Goal: Task Accomplishment & Management: Manage account settings

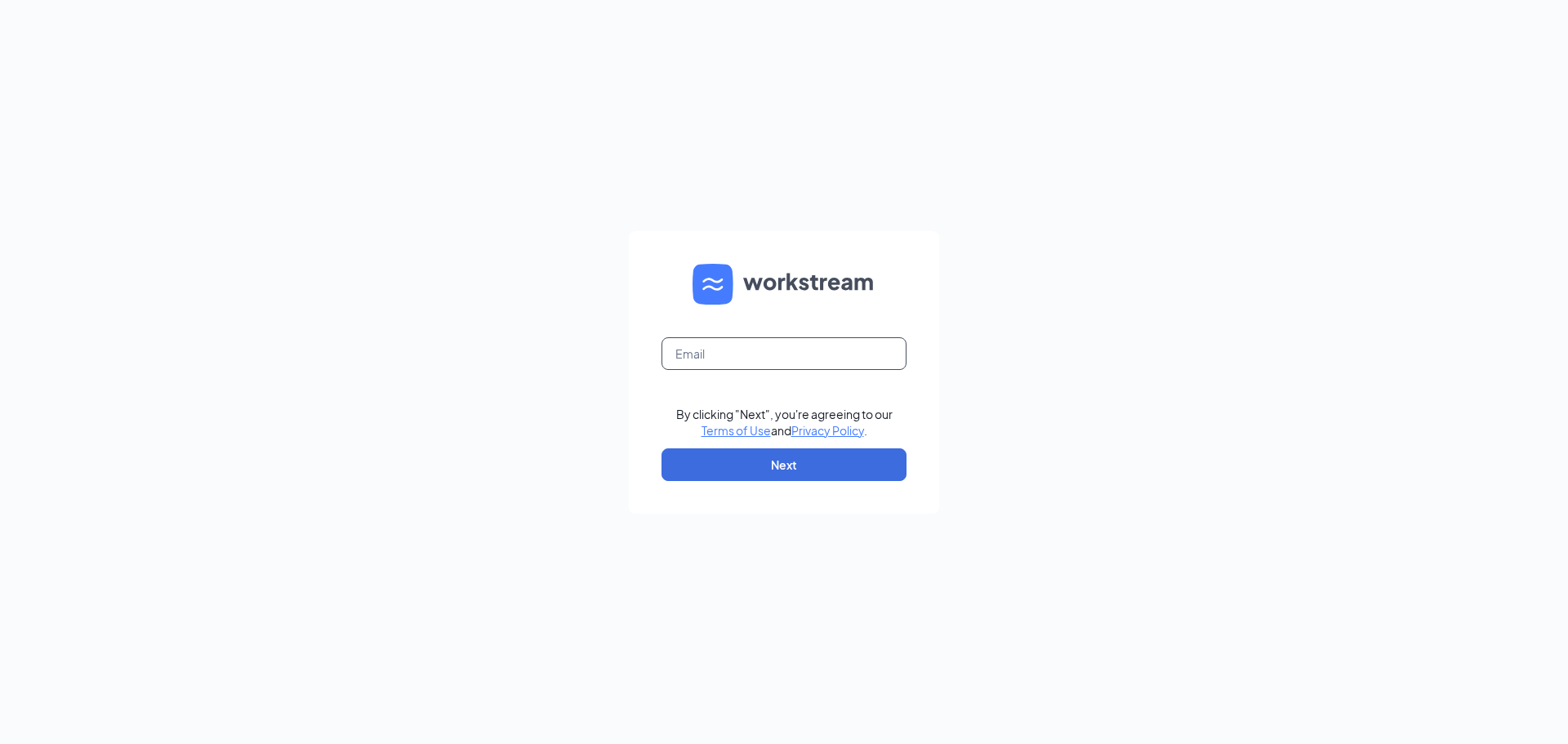
click at [754, 348] on input "text" at bounding box center [784, 353] width 245 height 32
type input "[EMAIL_ADDRESS][DOMAIN_NAME]"
click at [780, 454] on button "Next" at bounding box center [784, 464] width 245 height 32
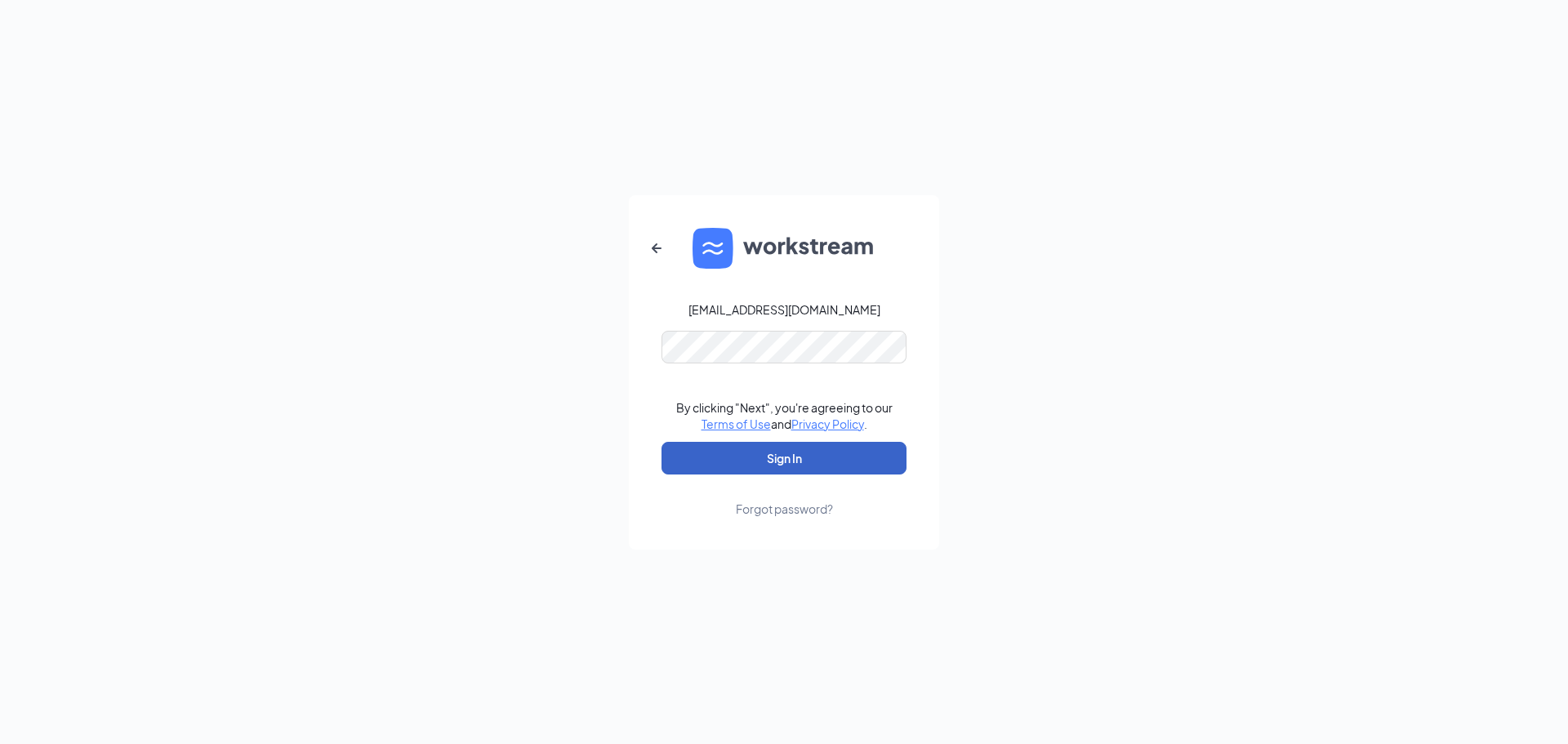
click at [785, 469] on button "Sign In" at bounding box center [784, 457] width 245 height 32
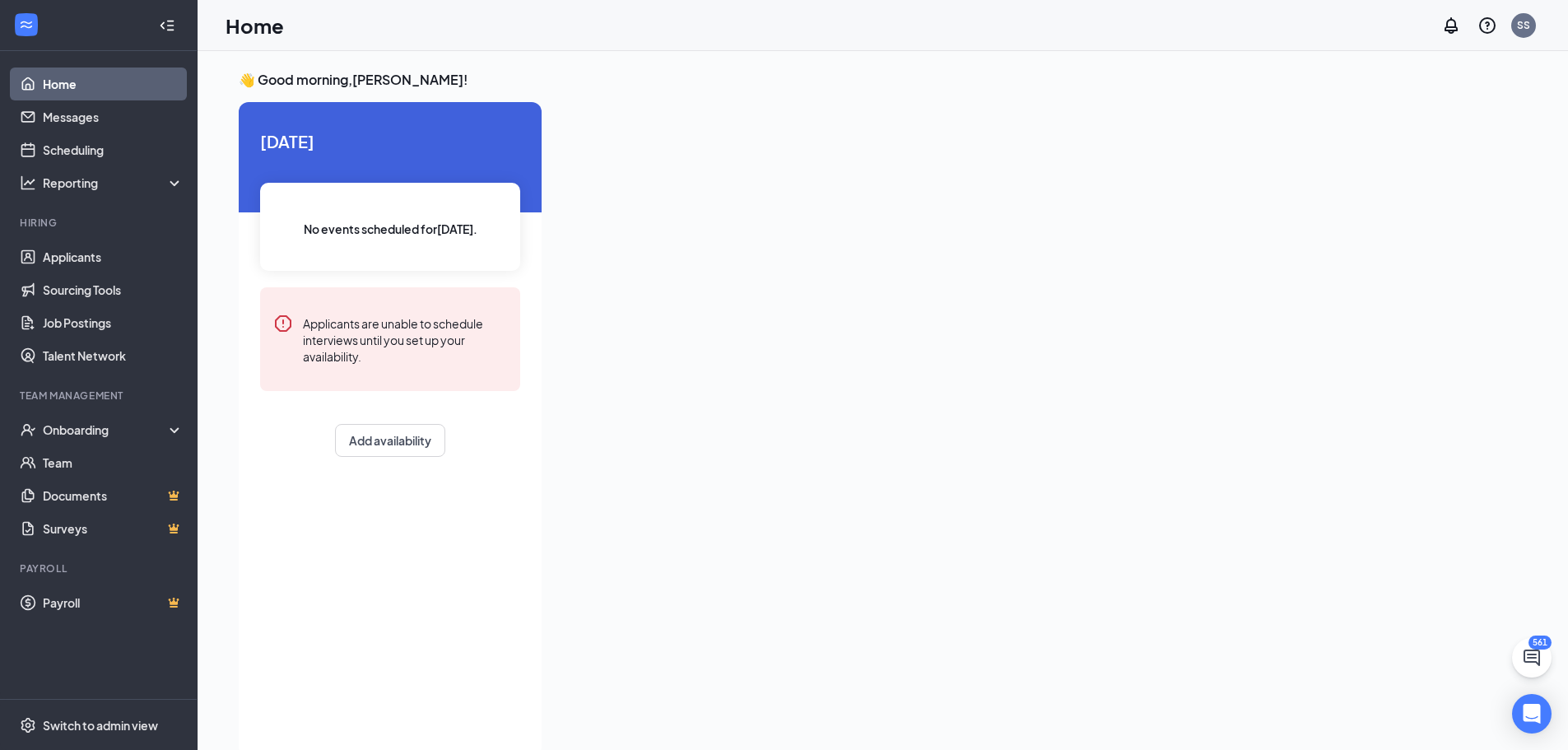
click at [62, 90] on link "Home" at bounding box center [113, 83] width 141 height 33
click at [56, 120] on link "Messages" at bounding box center [113, 116] width 141 height 33
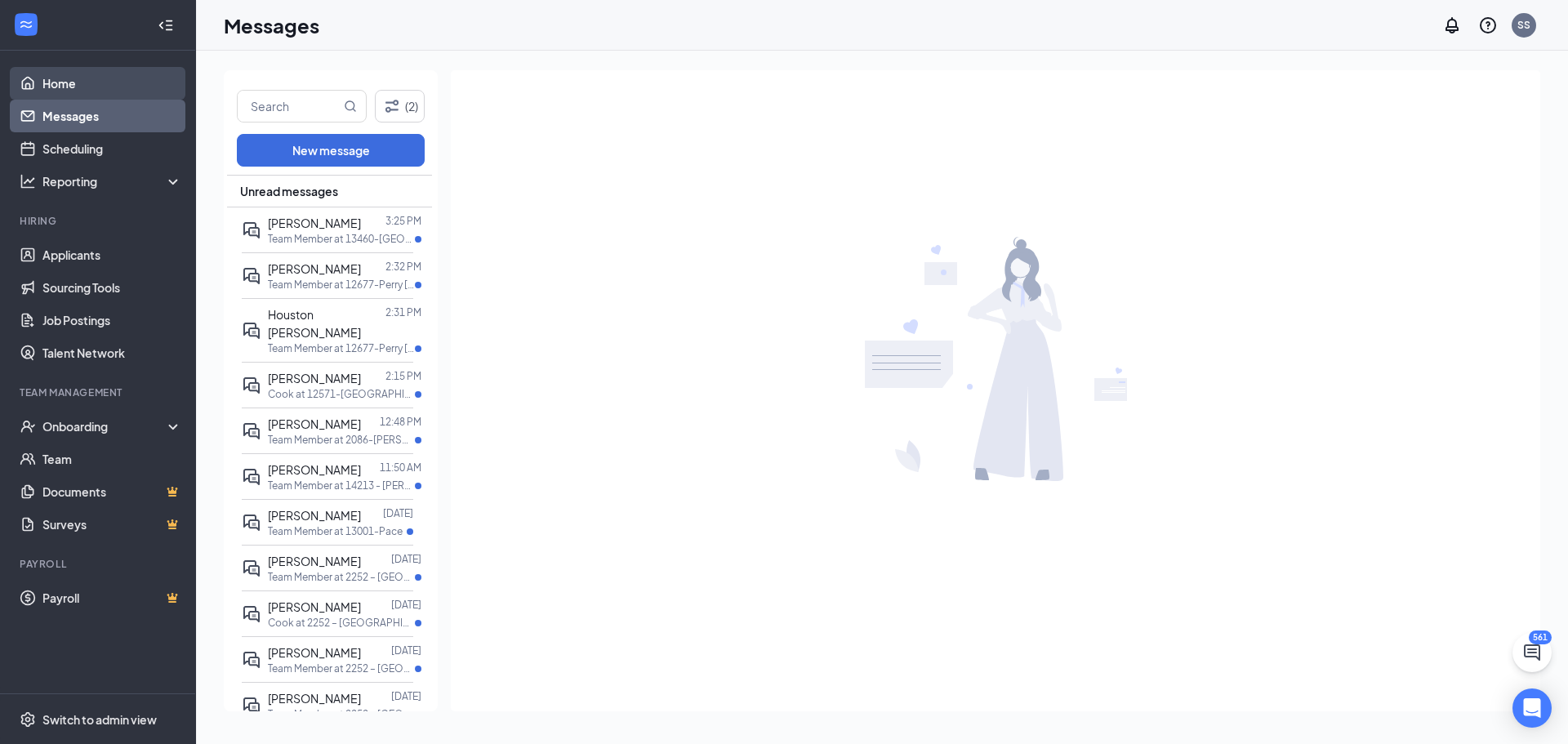
click at [71, 81] on link "Home" at bounding box center [112, 83] width 140 height 32
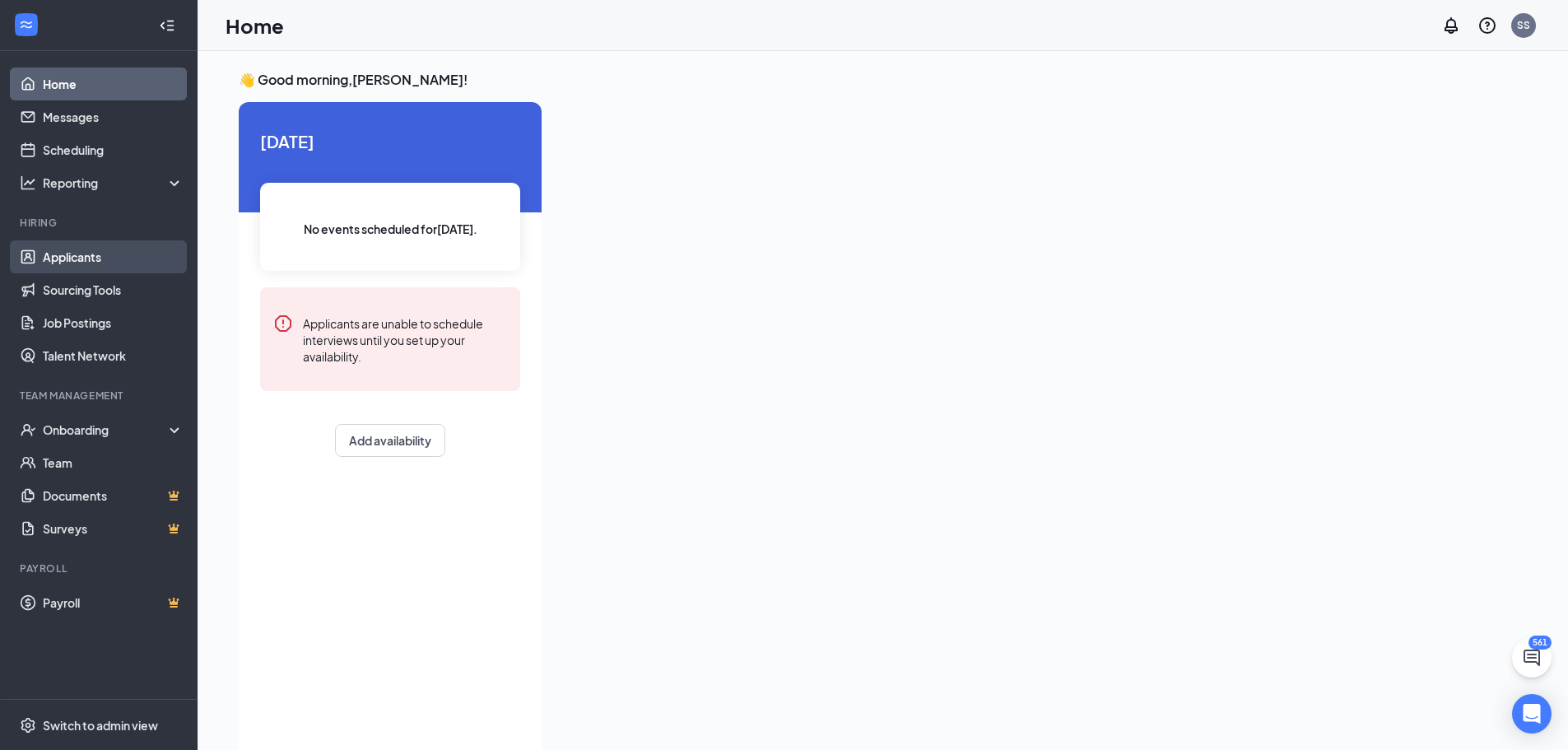
click at [75, 261] on link "Applicants" at bounding box center [113, 257] width 141 height 33
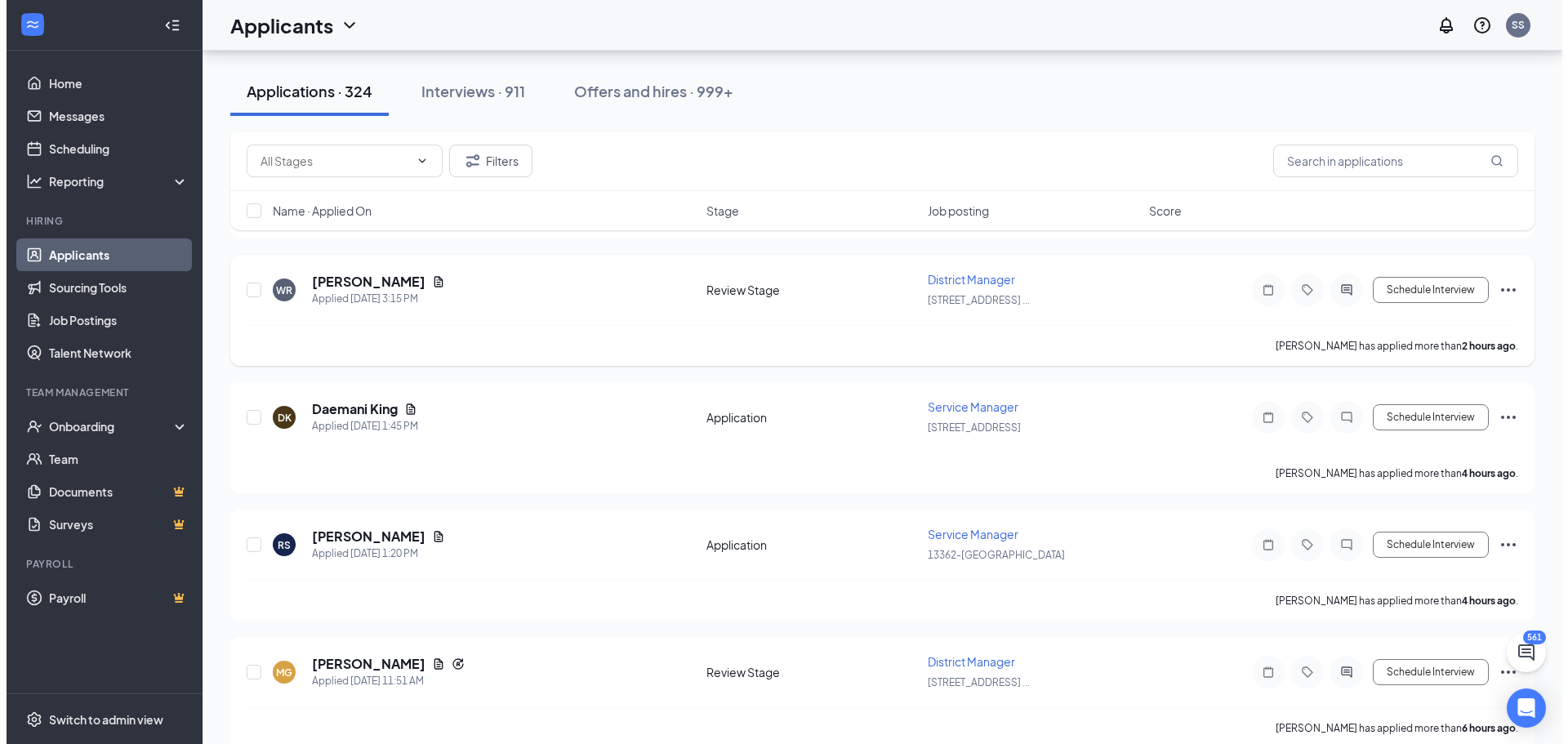
scroll to position [245, 0]
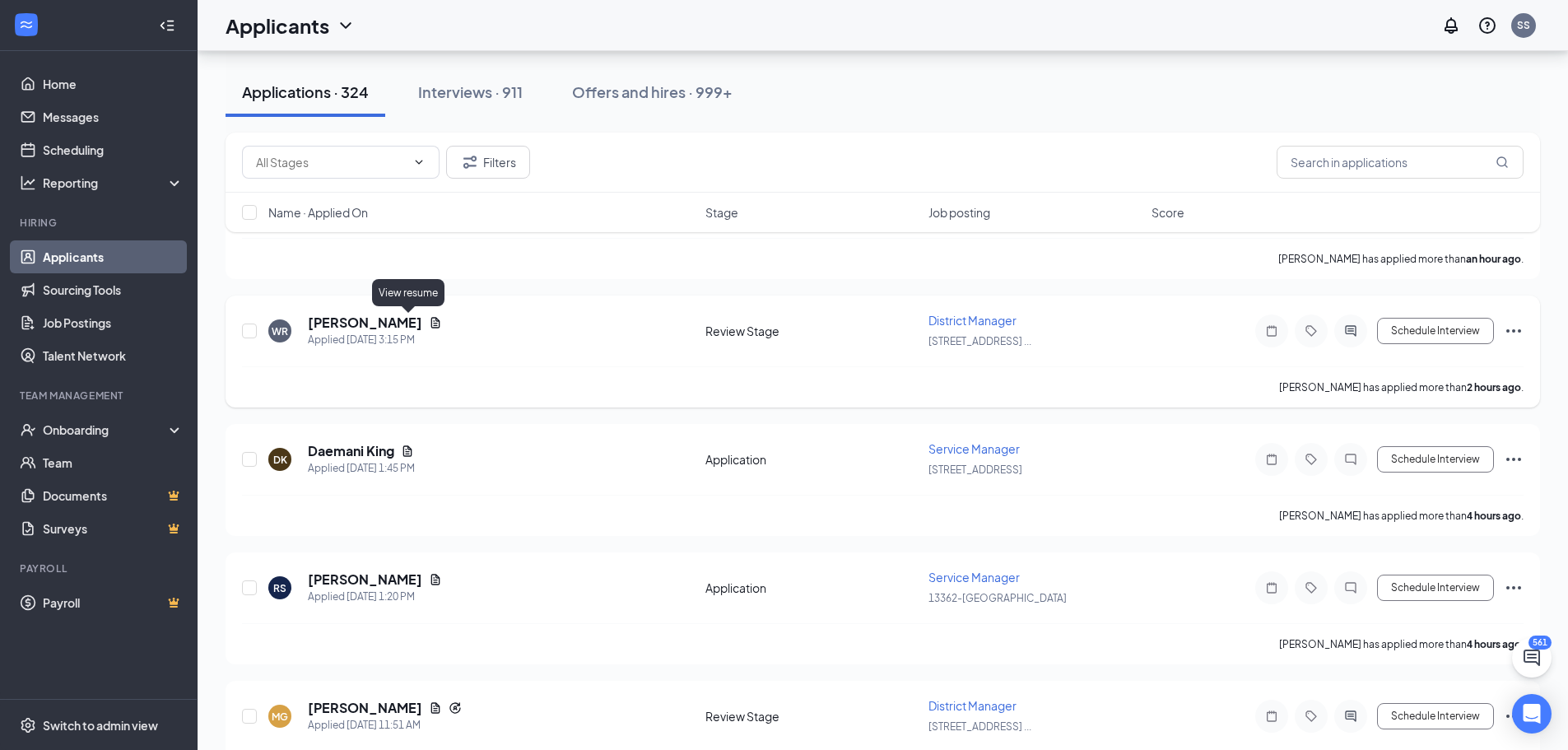
click at [431, 325] on icon "Document" at bounding box center [435, 322] width 9 height 11
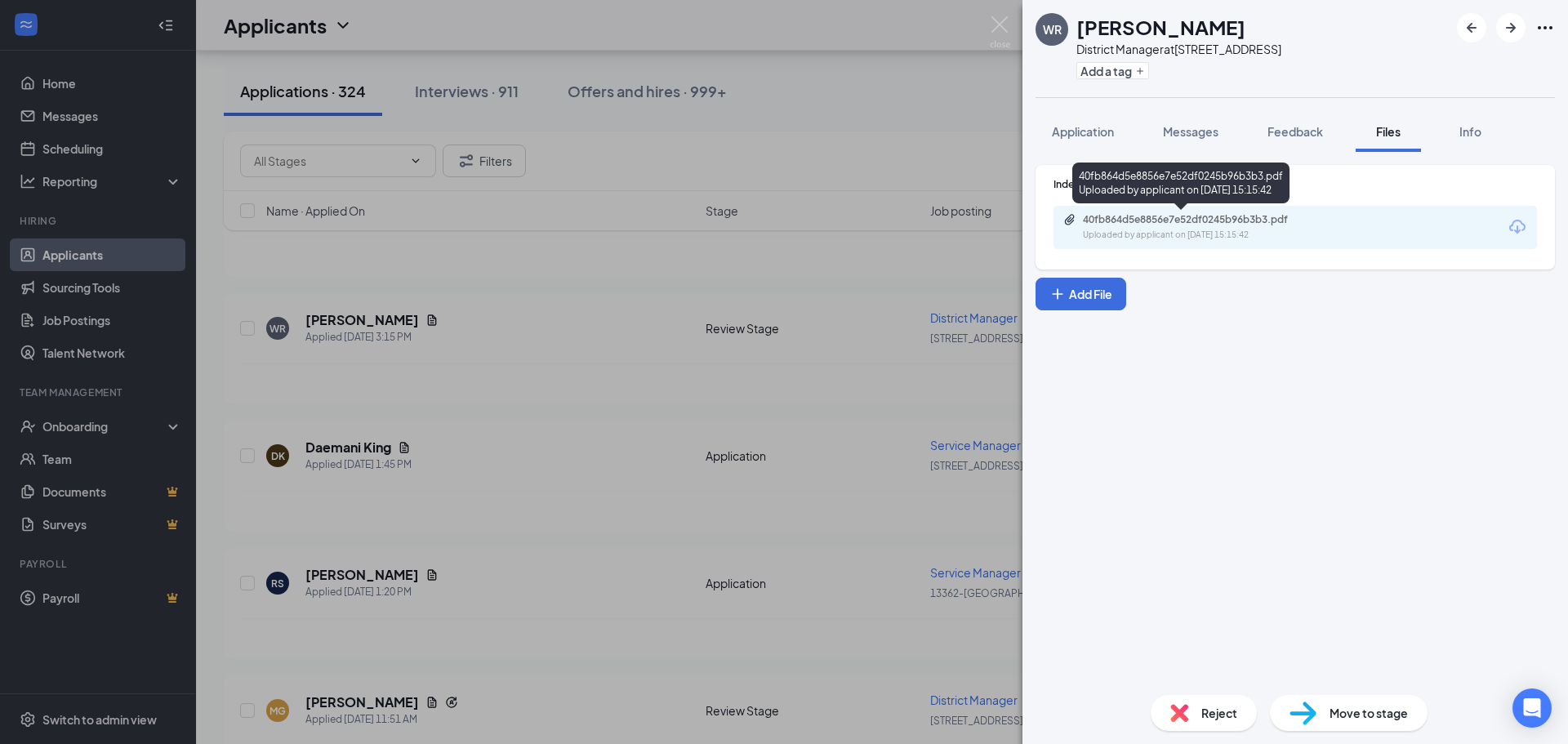
click at [1175, 236] on div "Uploaded by applicant on Sep 15, 2025 at 15:15:42" at bounding box center [1205, 235] width 245 height 13
click at [1218, 714] on span "Reject" at bounding box center [1219, 713] width 36 height 18
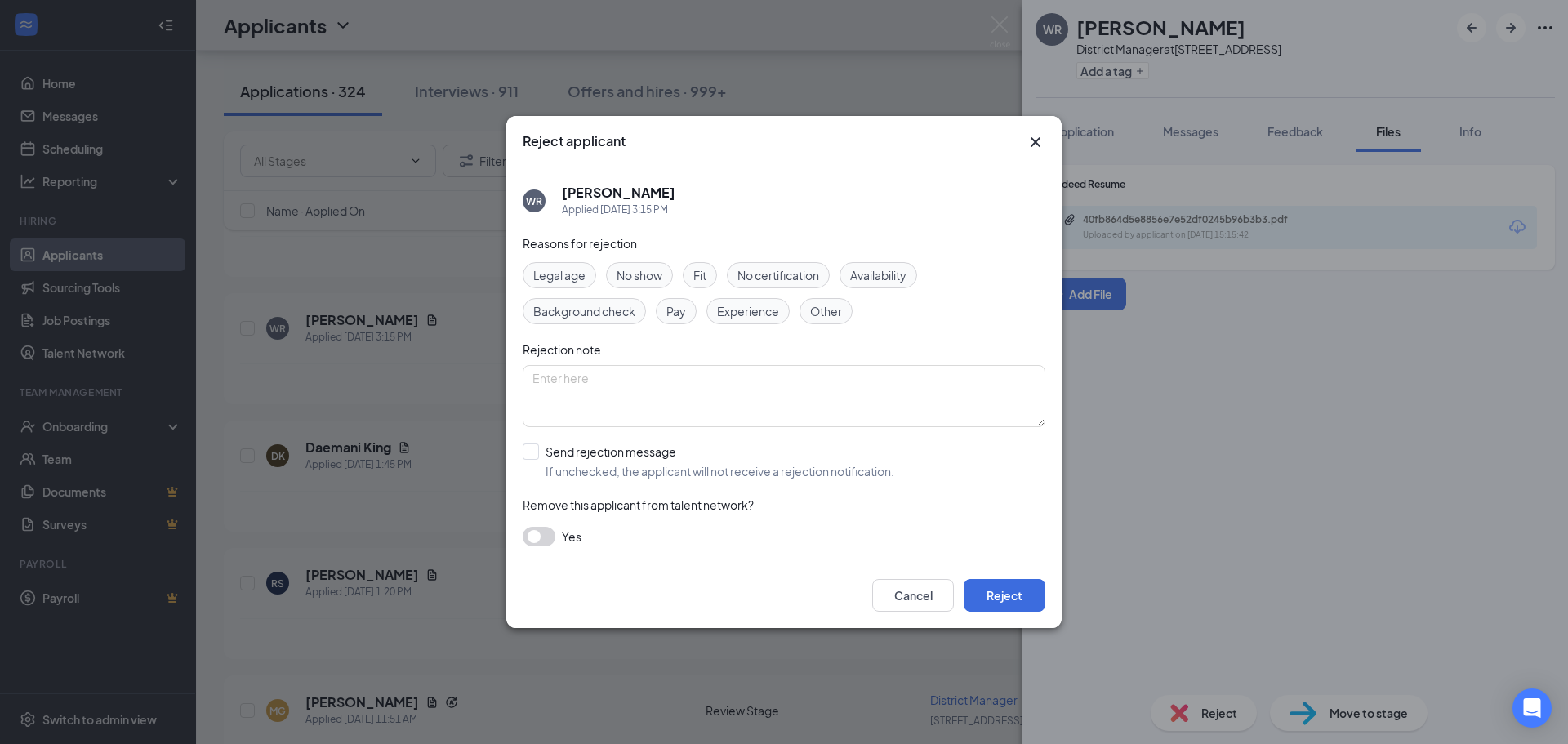
click at [711, 277] on div "Fit" at bounding box center [700, 275] width 34 height 27
click at [1019, 595] on button "Reject" at bounding box center [1004, 595] width 82 height 32
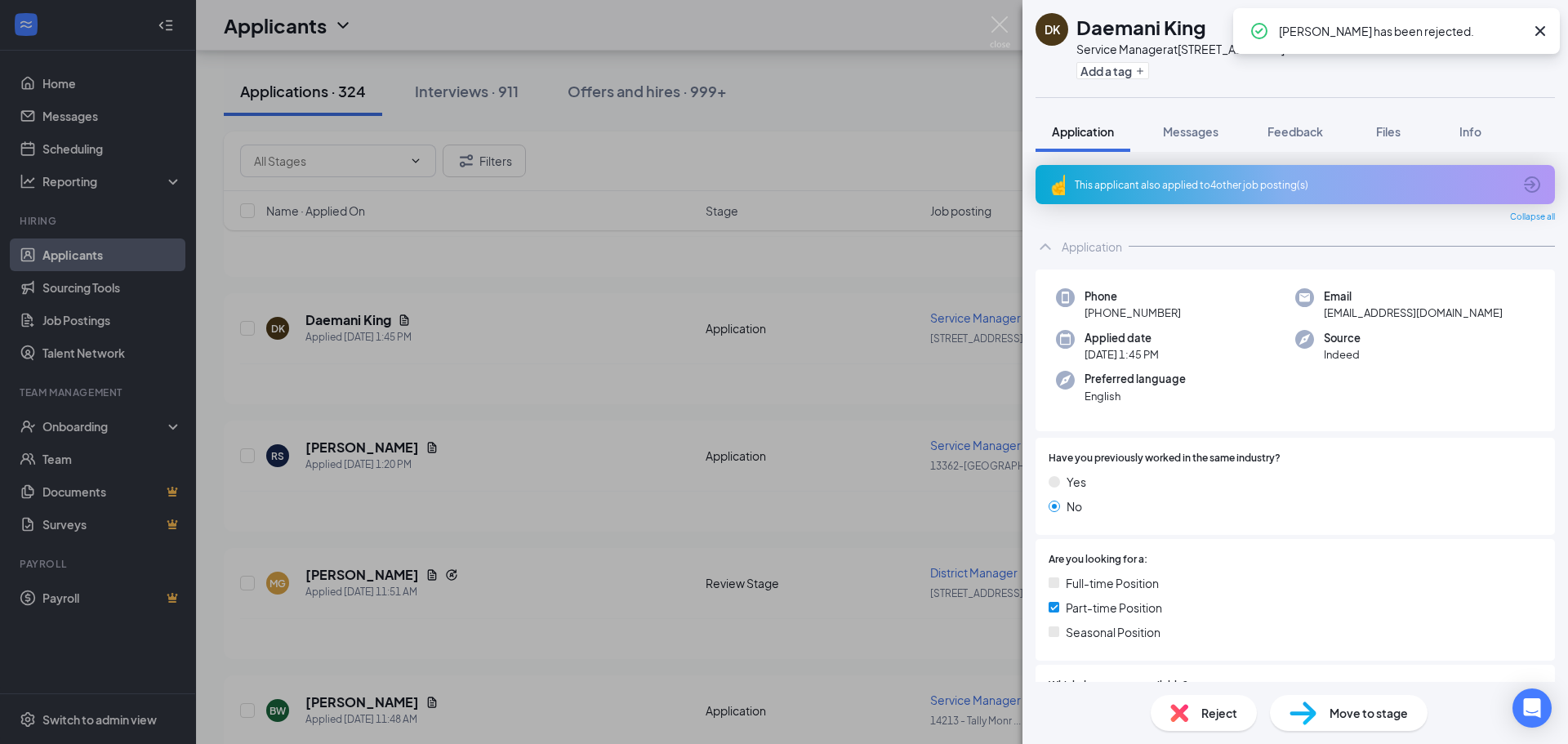
click at [503, 341] on div "DK Daemani King Service Manager at 2646-Main St Gville Add a tag Application Me…" at bounding box center [784, 372] width 1568 height 744
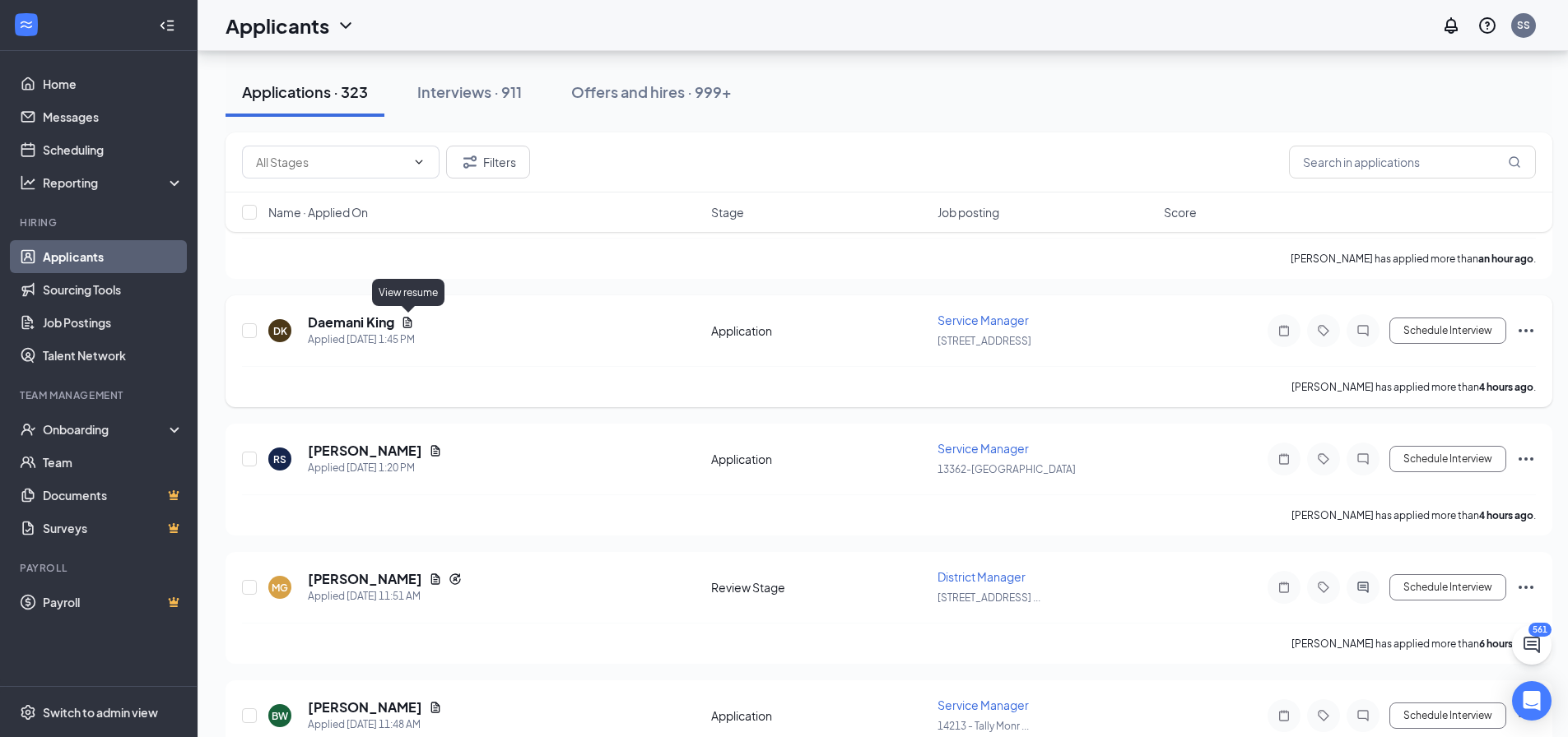
click at [406, 320] on icon "Document" at bounding box center [407, 322] width 13 height 13
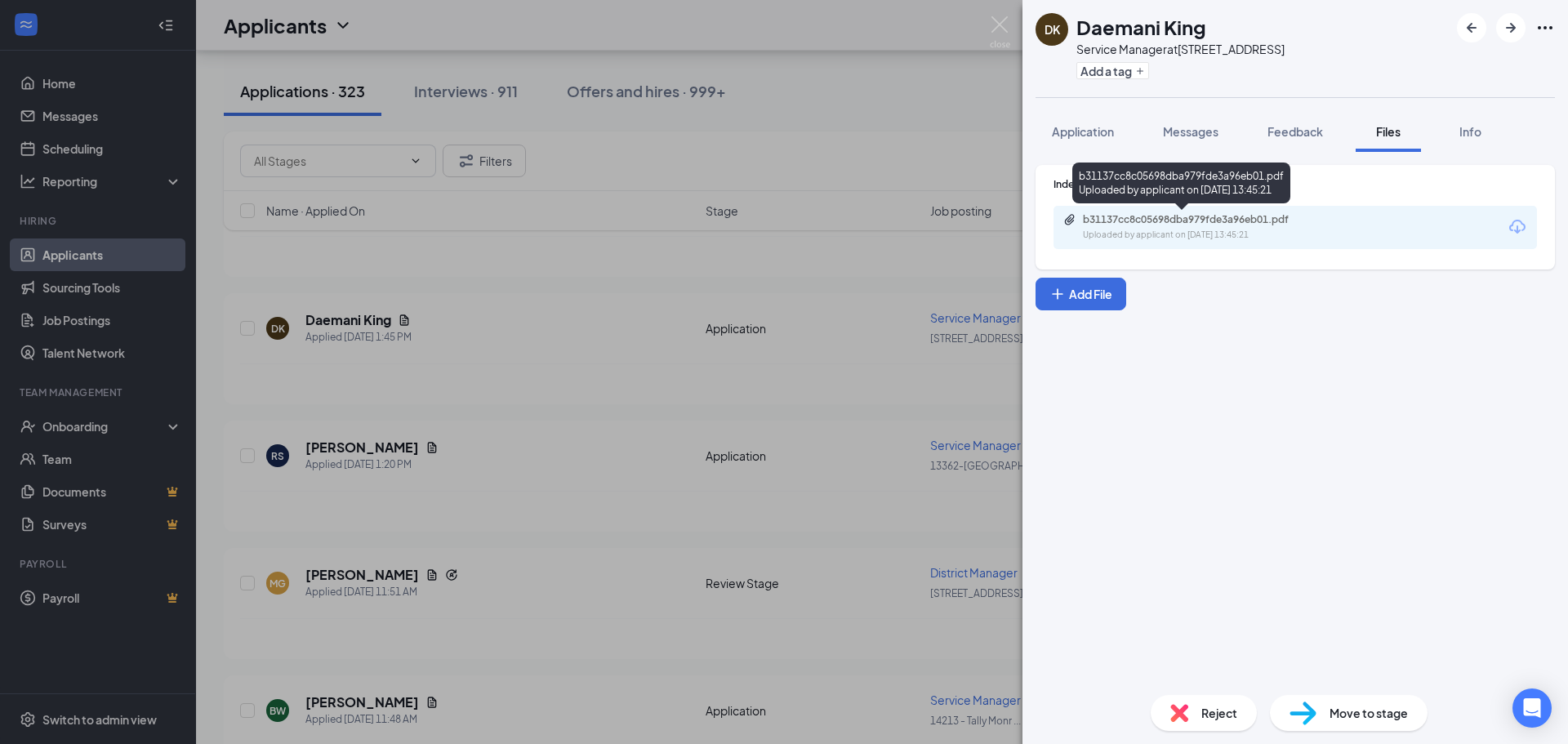
click at [1110, 230] on div "Uploaded by applicant on Sep 15, 2025 at 13:45:21" at bounding box center [1205, 235] width 245 height 13
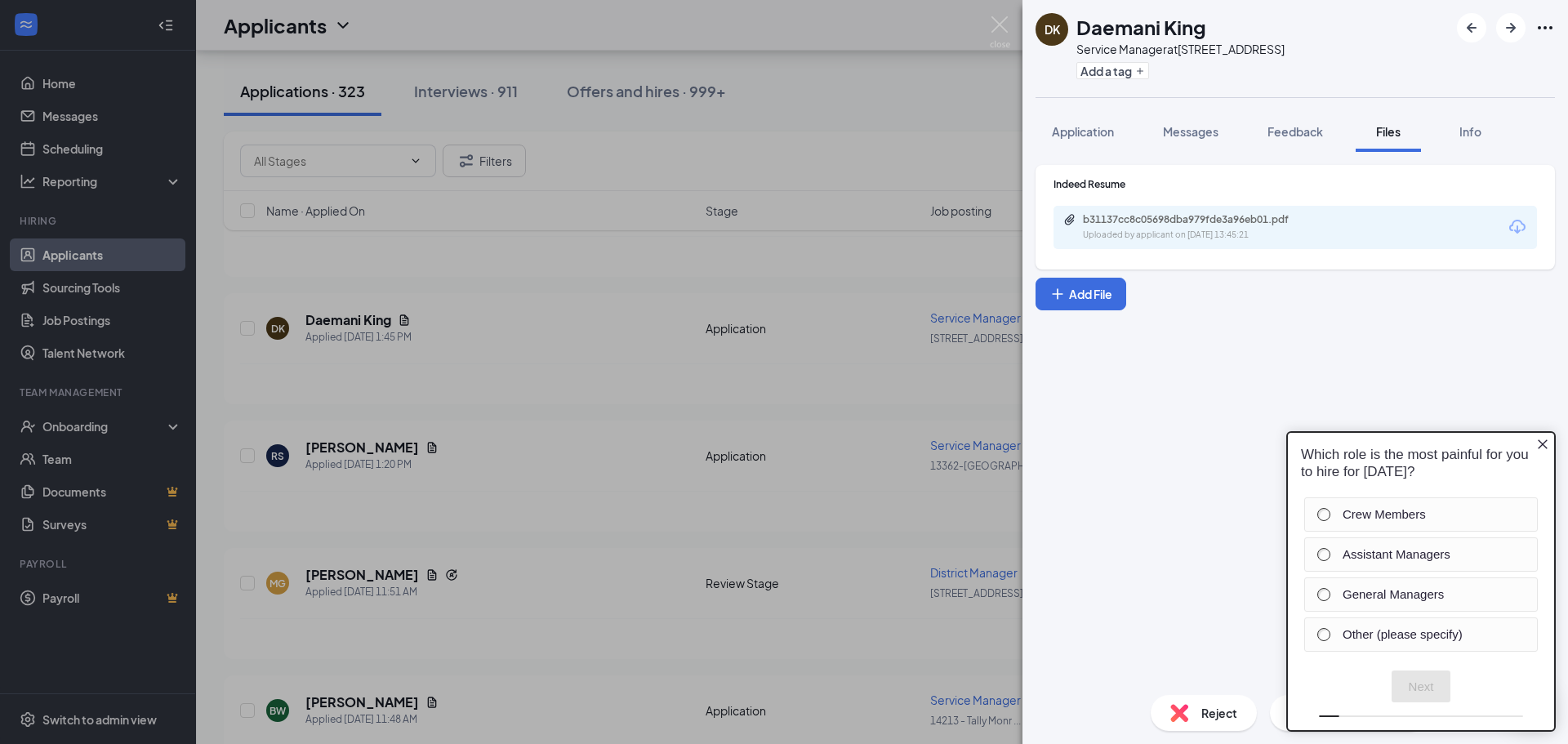
click at [532, 315] on div "DK Daemani King Service Manager at 2646-Main St Gville Add a tag Application Me…" at bounding box center [784, 372] width 1568 height 744
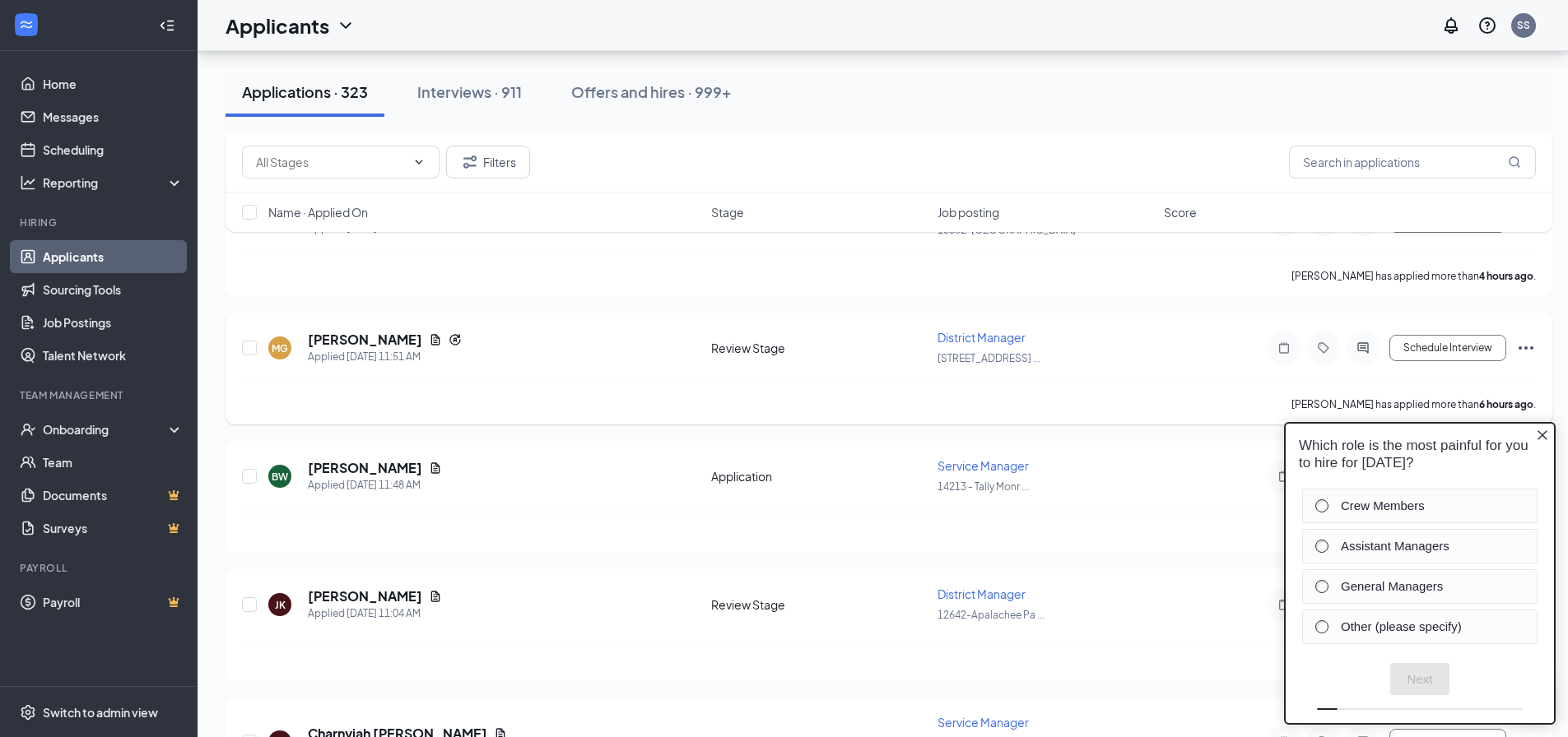
scroll to position [493, 0]
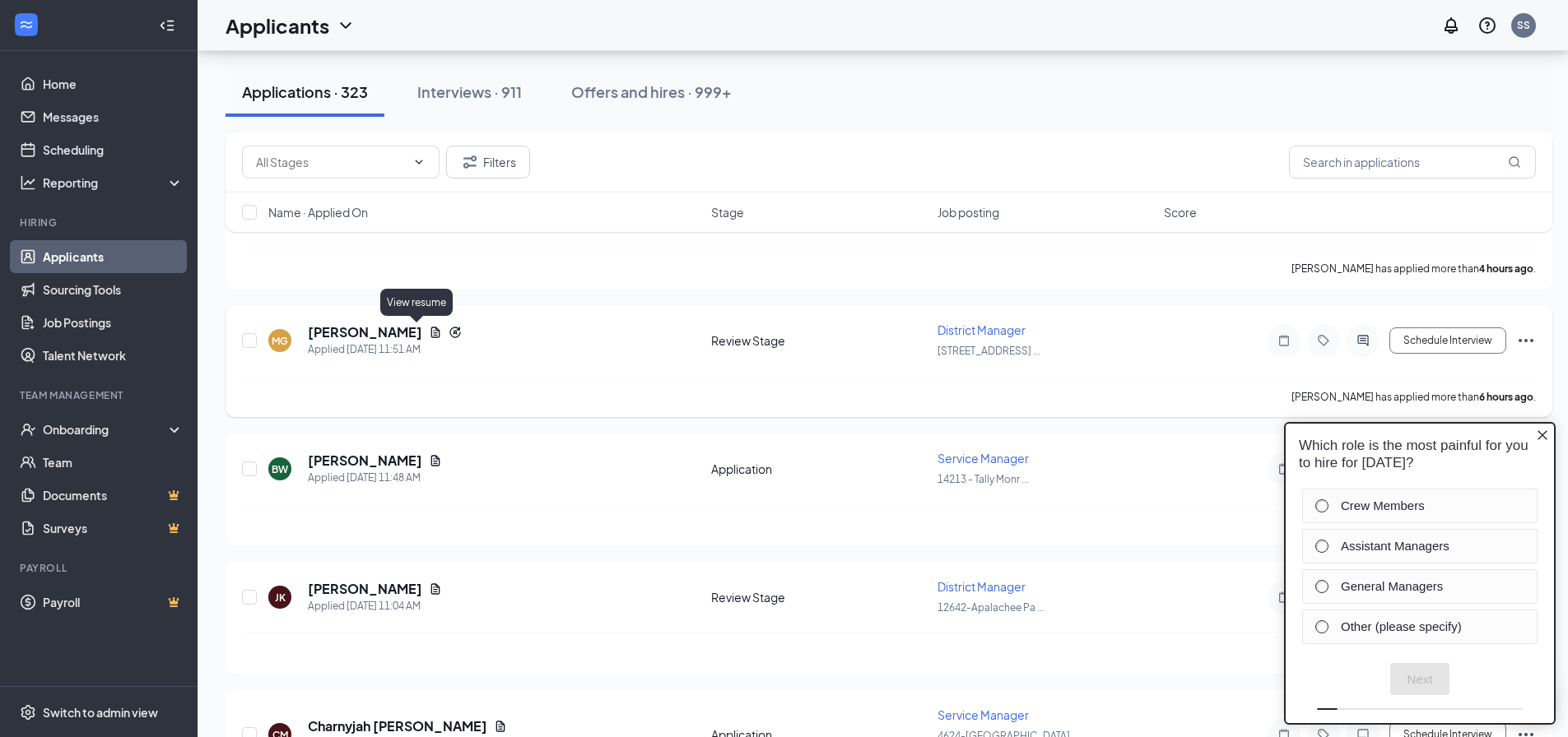
click at [429, 331] on icon "Document" at bounding box center [435, 332] width 13 height 13
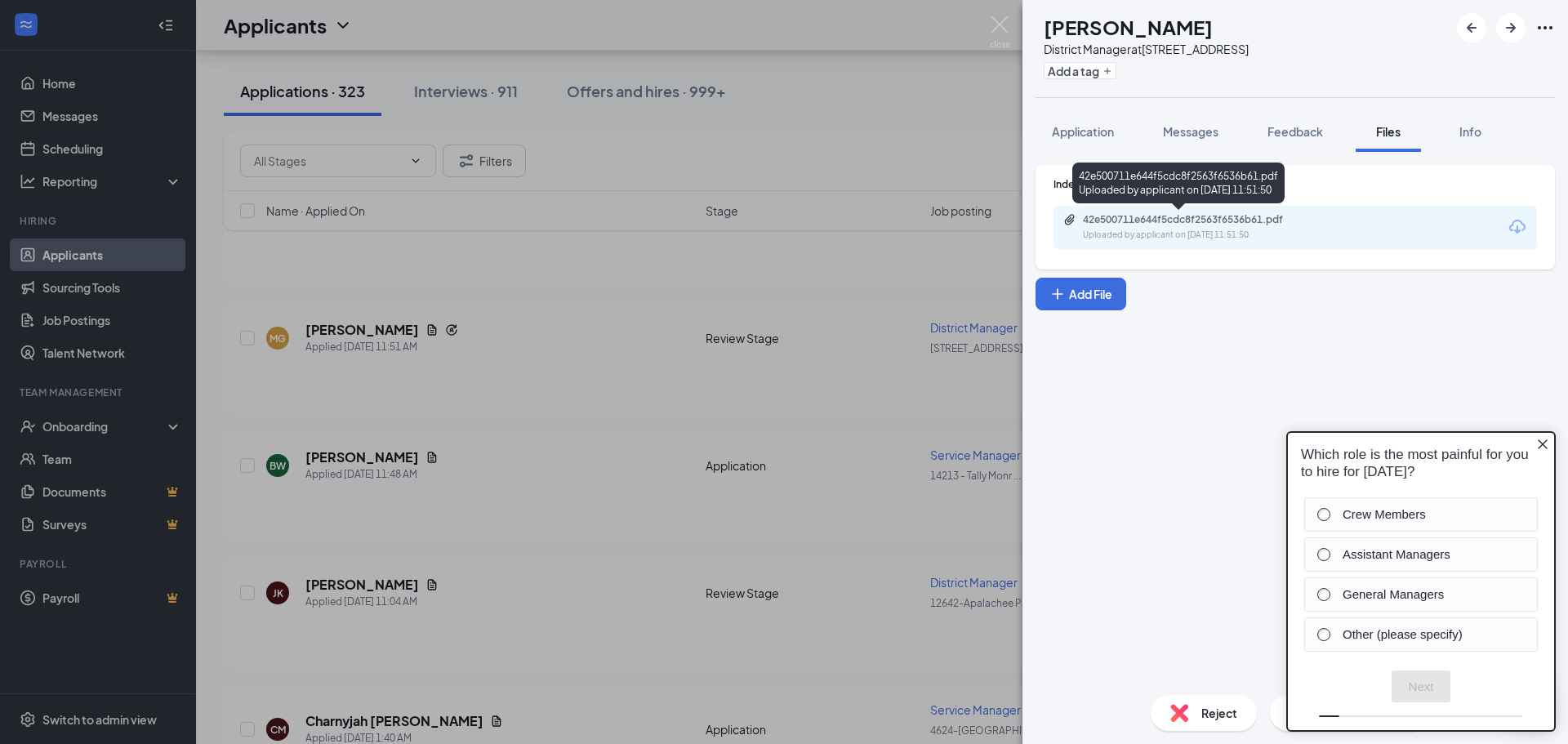
click at [1167, 231] on div "Uploaded by applicant on Sep 15, 2025 at 11:51:50" at bounding box center [1205, 235] width 245 height 13
click at [563, 302] on div "MG Michael Galvez District Manager at 13624-NW 23rd Street Add a tag Applicatio…" at bounding box center [784, 372] width 1568 height 744
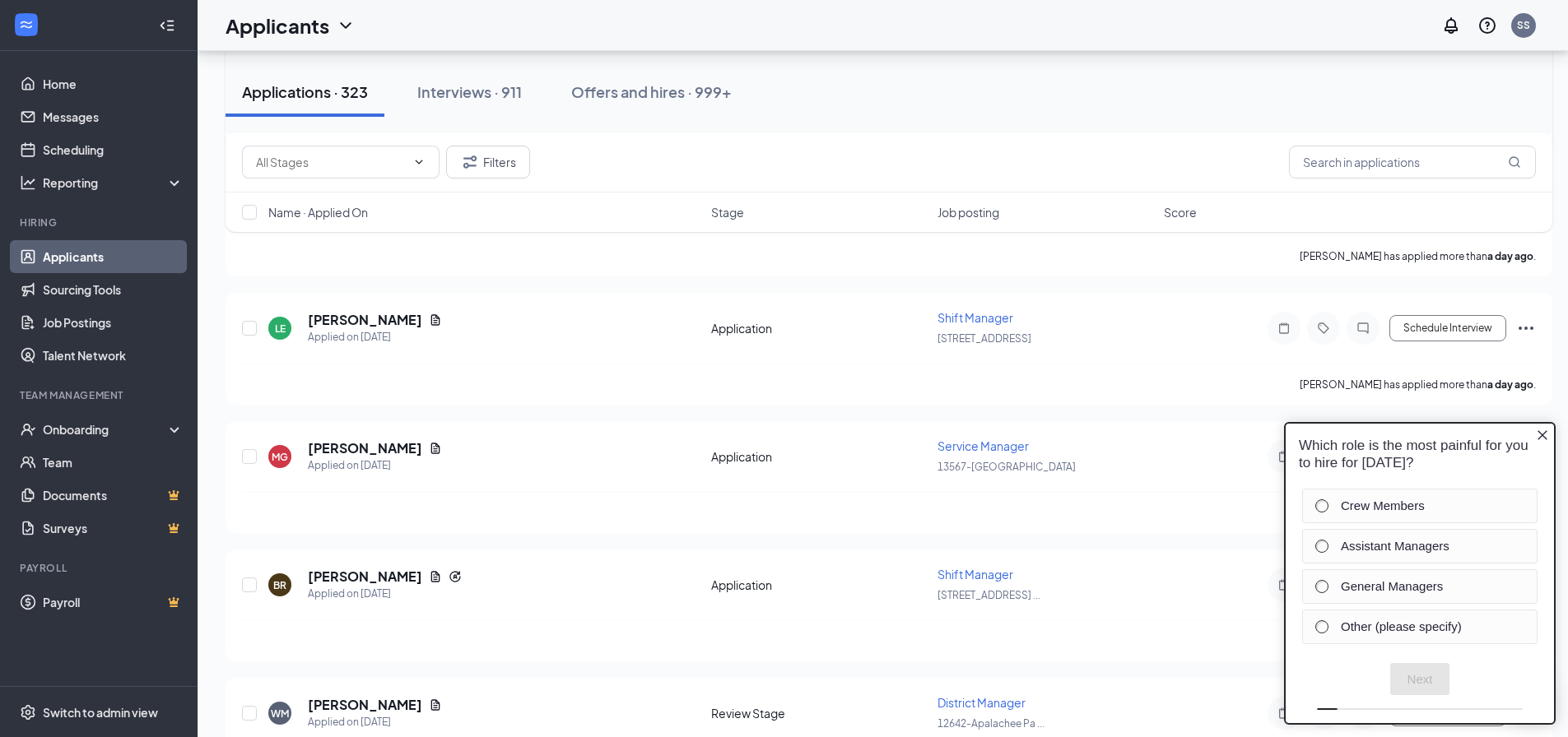
scroll to position [1975, 0]
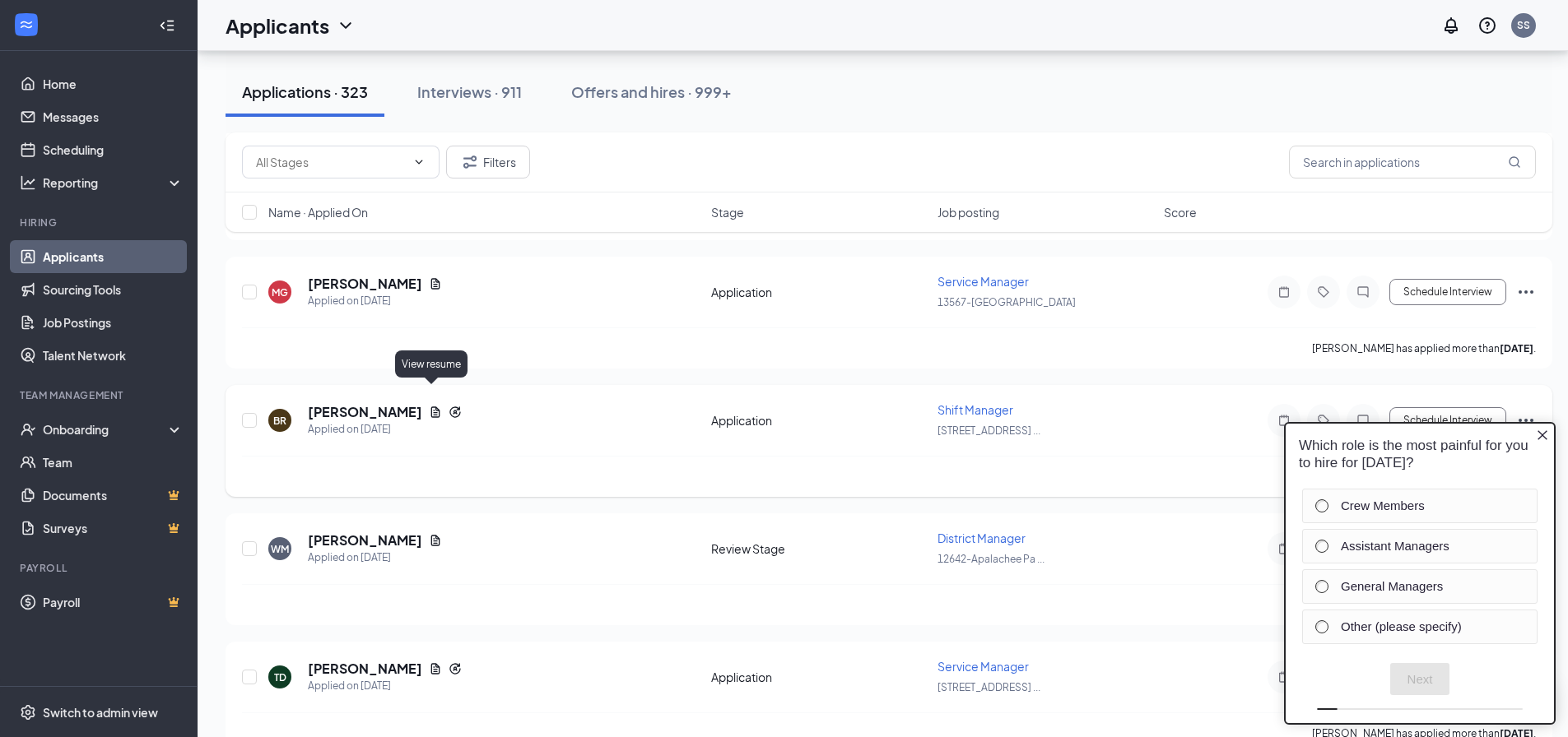
click at [430, 406] on icon "Document" at bounding box center [435, 412] width 13 height 13
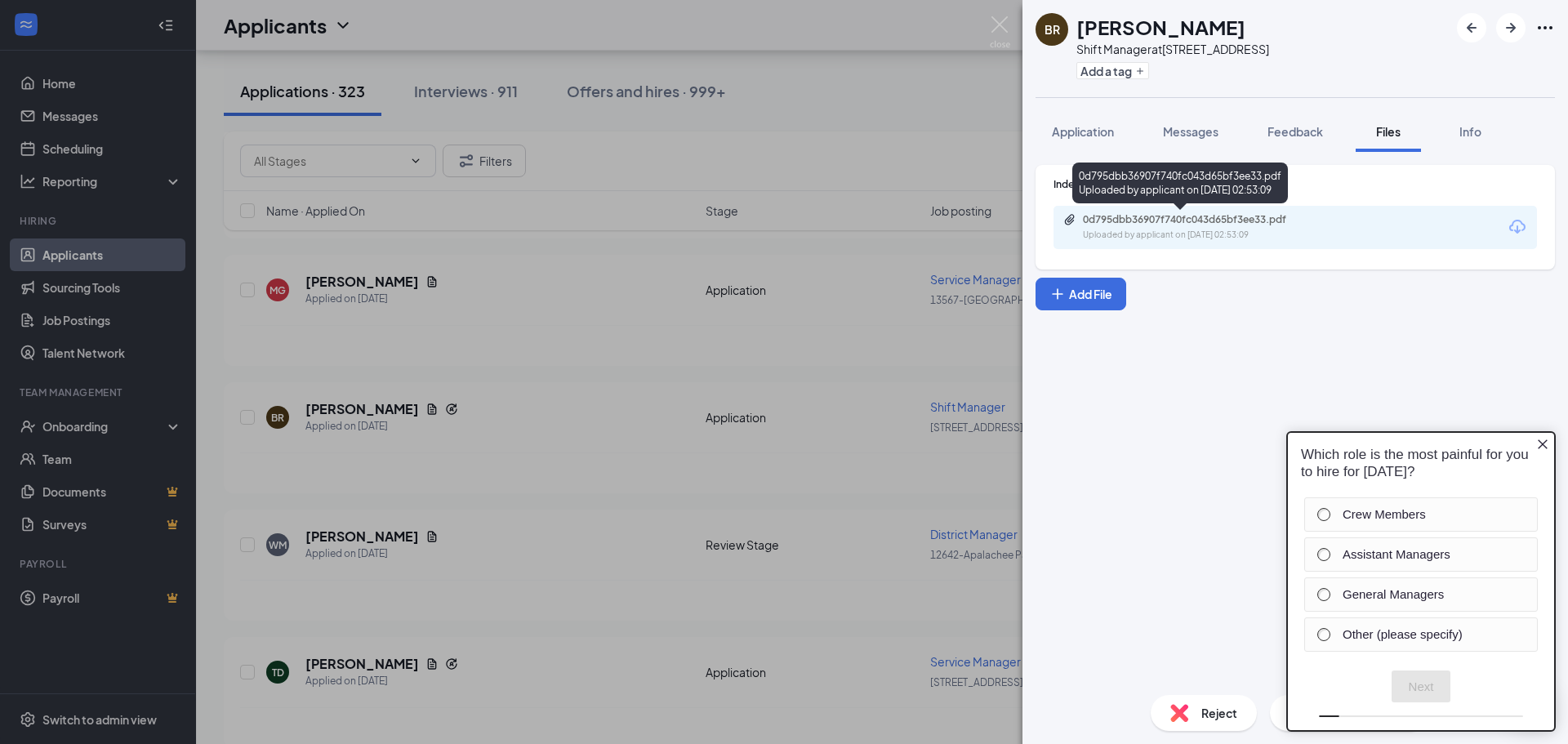
click at [1153, 219] on div "0d795dbb36907f740fc043d65bf3ee33.pdf" at bounding box center [1197, 219] width 229 height 13
click at [596, 432] on div "BR Bridgette Ratcliff Shift Manager at 13624-NW 23rd Street Add a tag Applicati…" at bounding box center [784, 372] width 1568 height 744
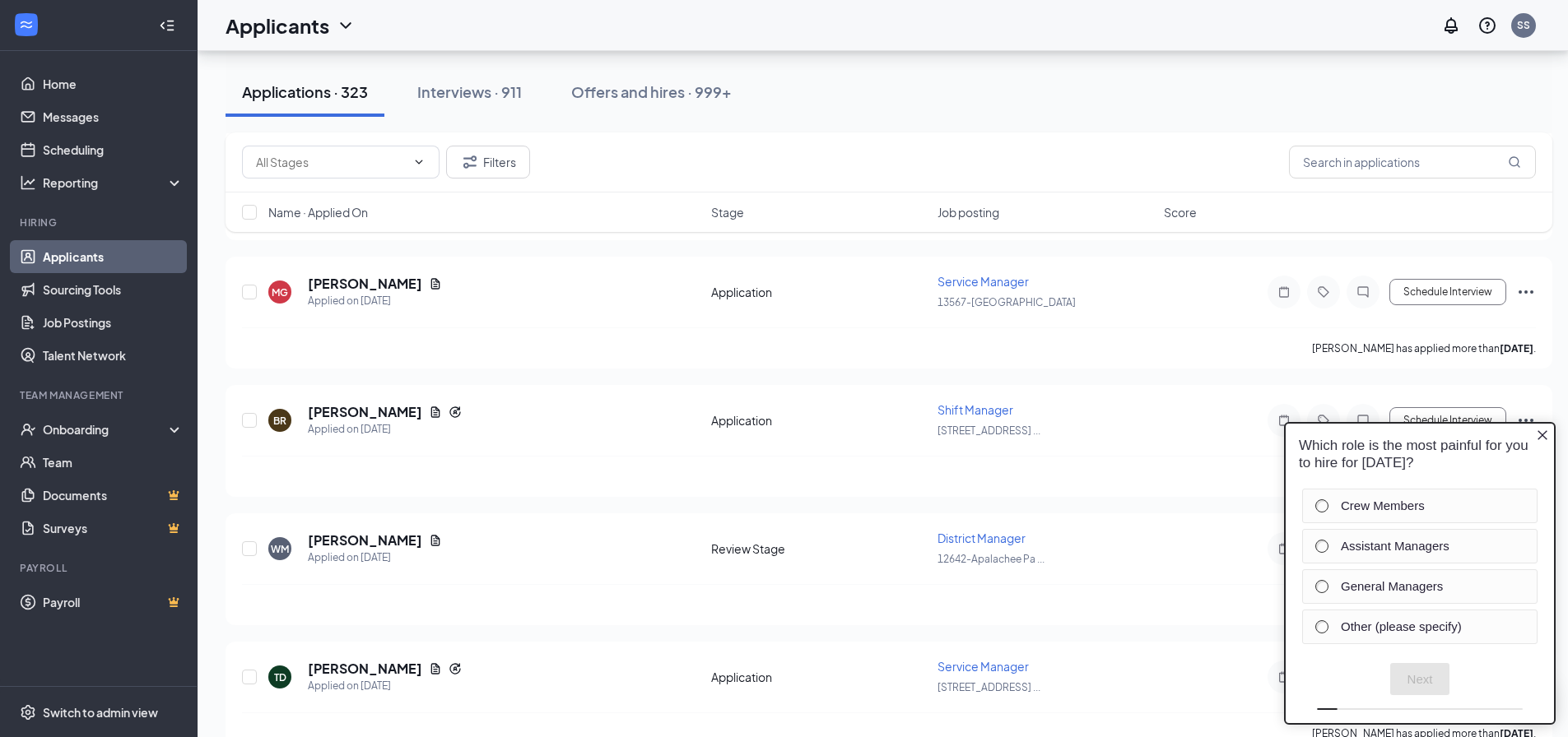
click at [1540, 432] on icon "Close button" at bounding box center [1541, 435] width 13 height 13
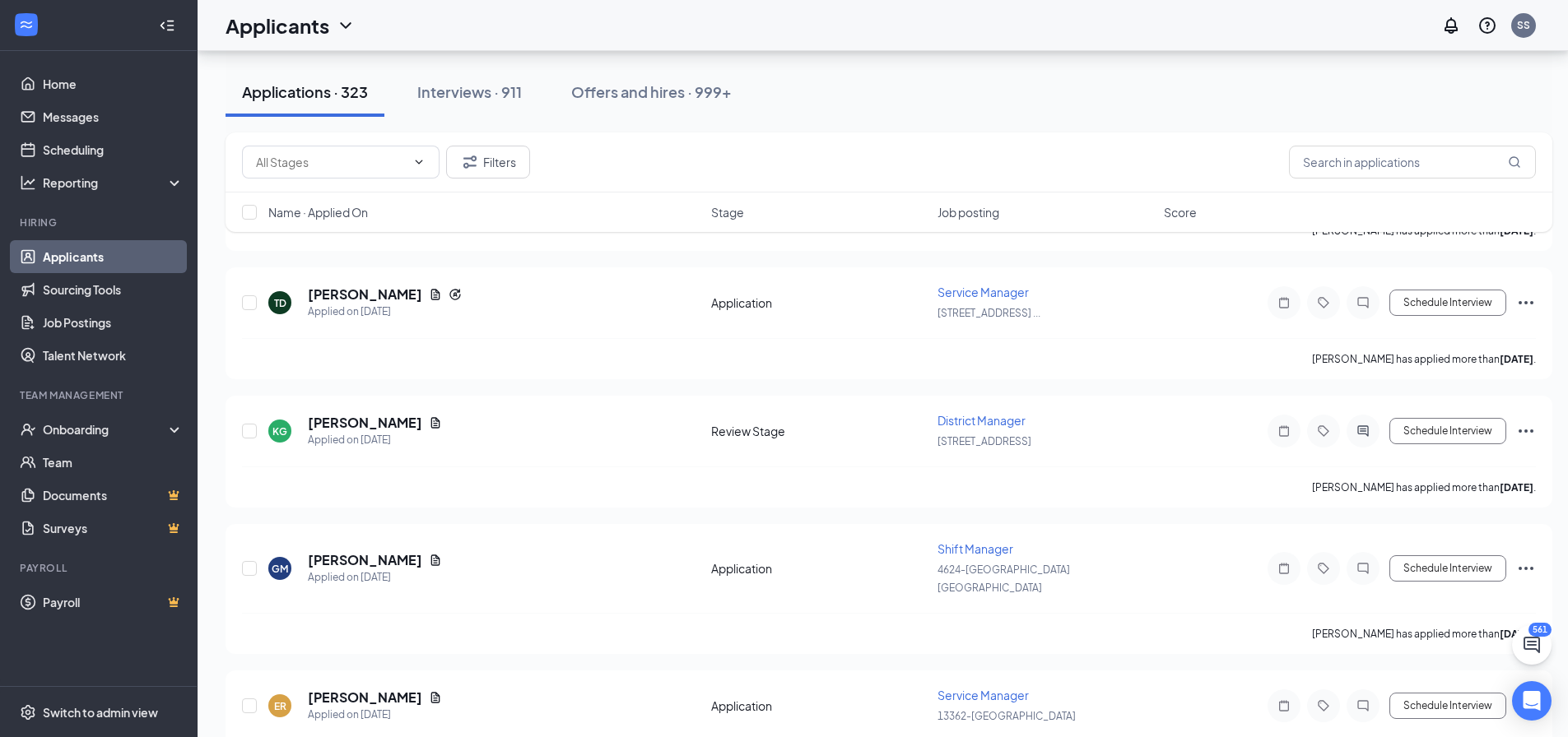
scroll to position [2386, 0]
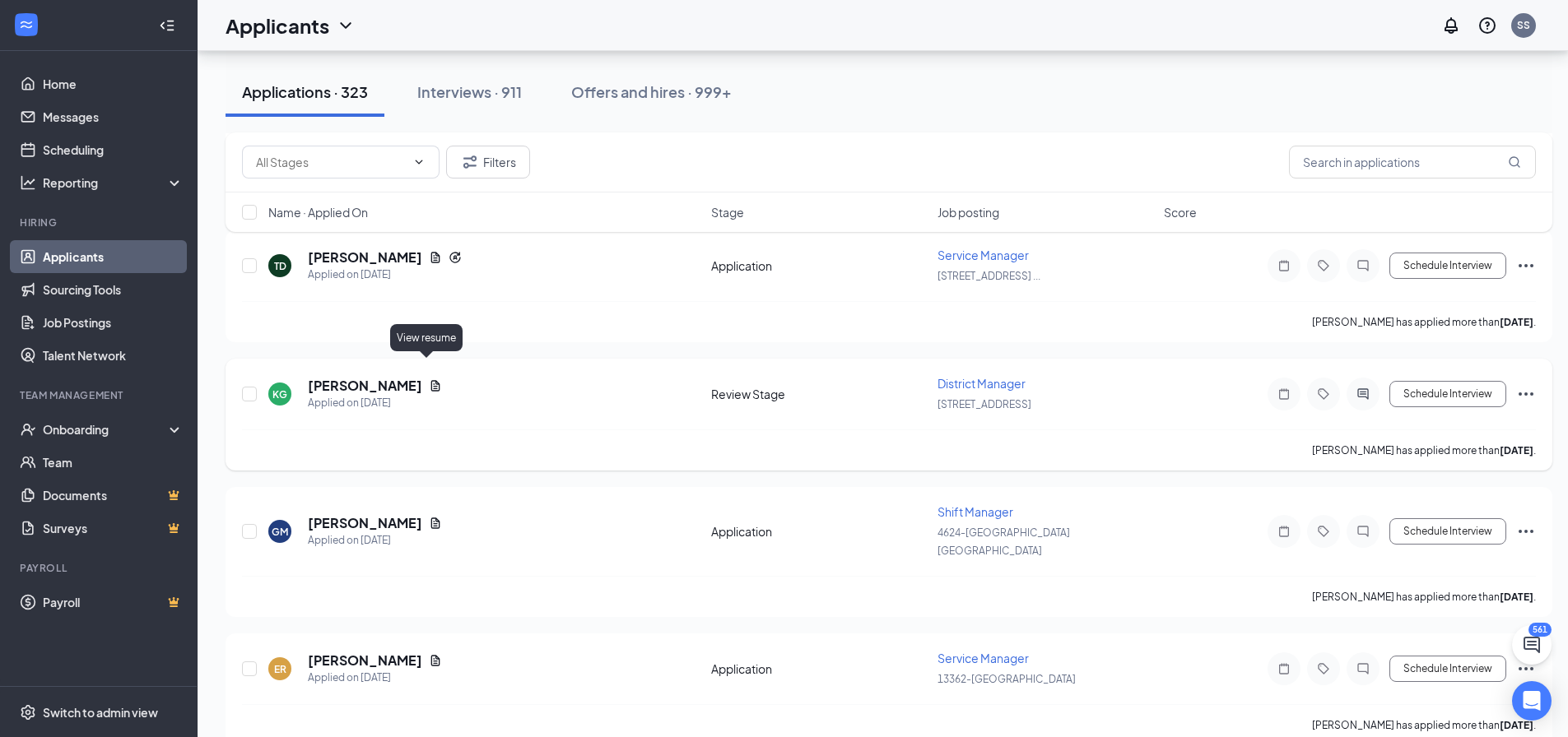
click at [429, 379] on icon "Document" at bounding box center [435, 385] width 13 height 13
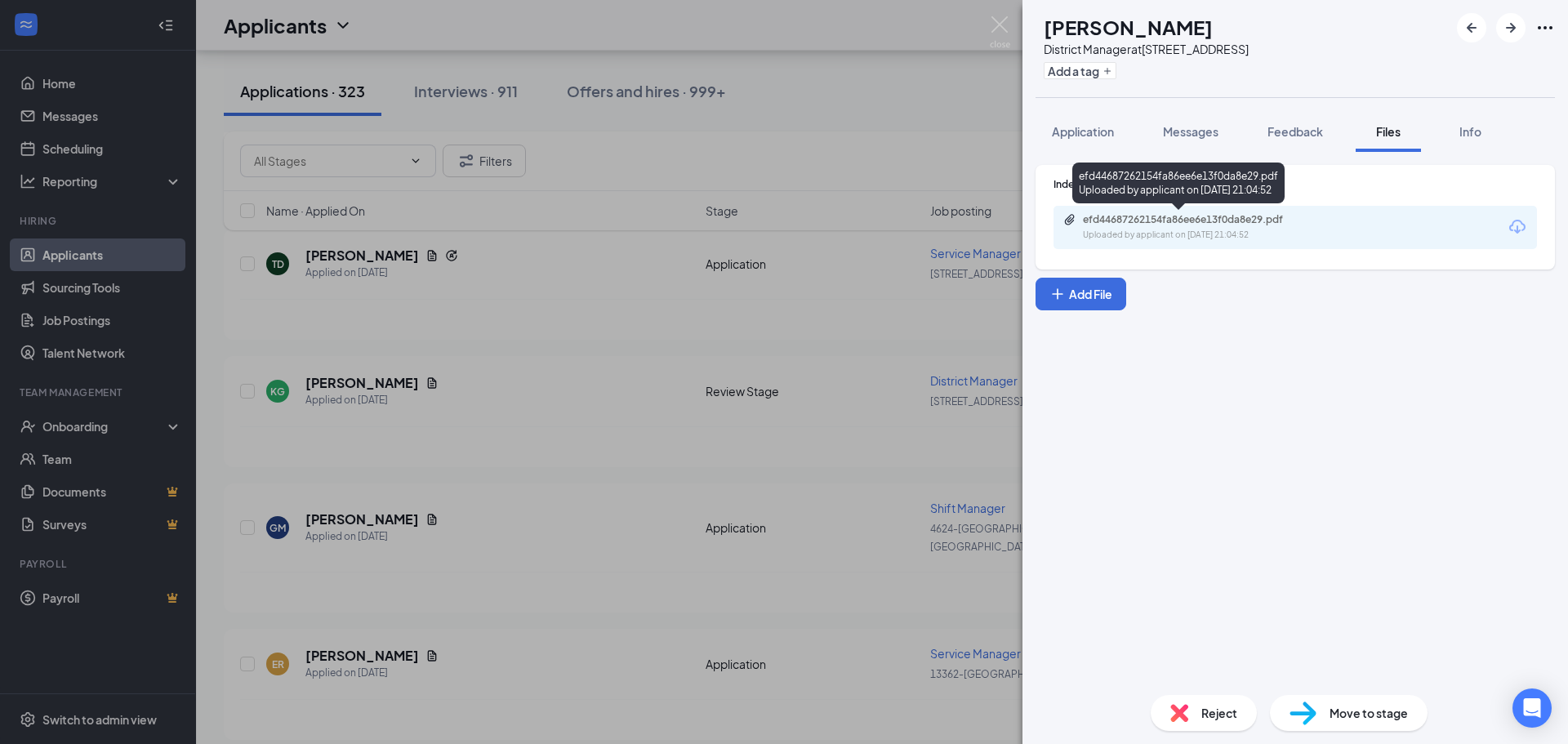
click at [1189, 236] on div "Uploaded by applicant on Sep 13, 2025 at 21:04:52" at bounding box center [1205, 235] width 245 height 13
click at [586, 303] on div "KG Kimberly Garrasi District Manager at 2049-Pace Blvd Add a tag Application Me…" at bounding box center [784, 372] width 1568 height 744
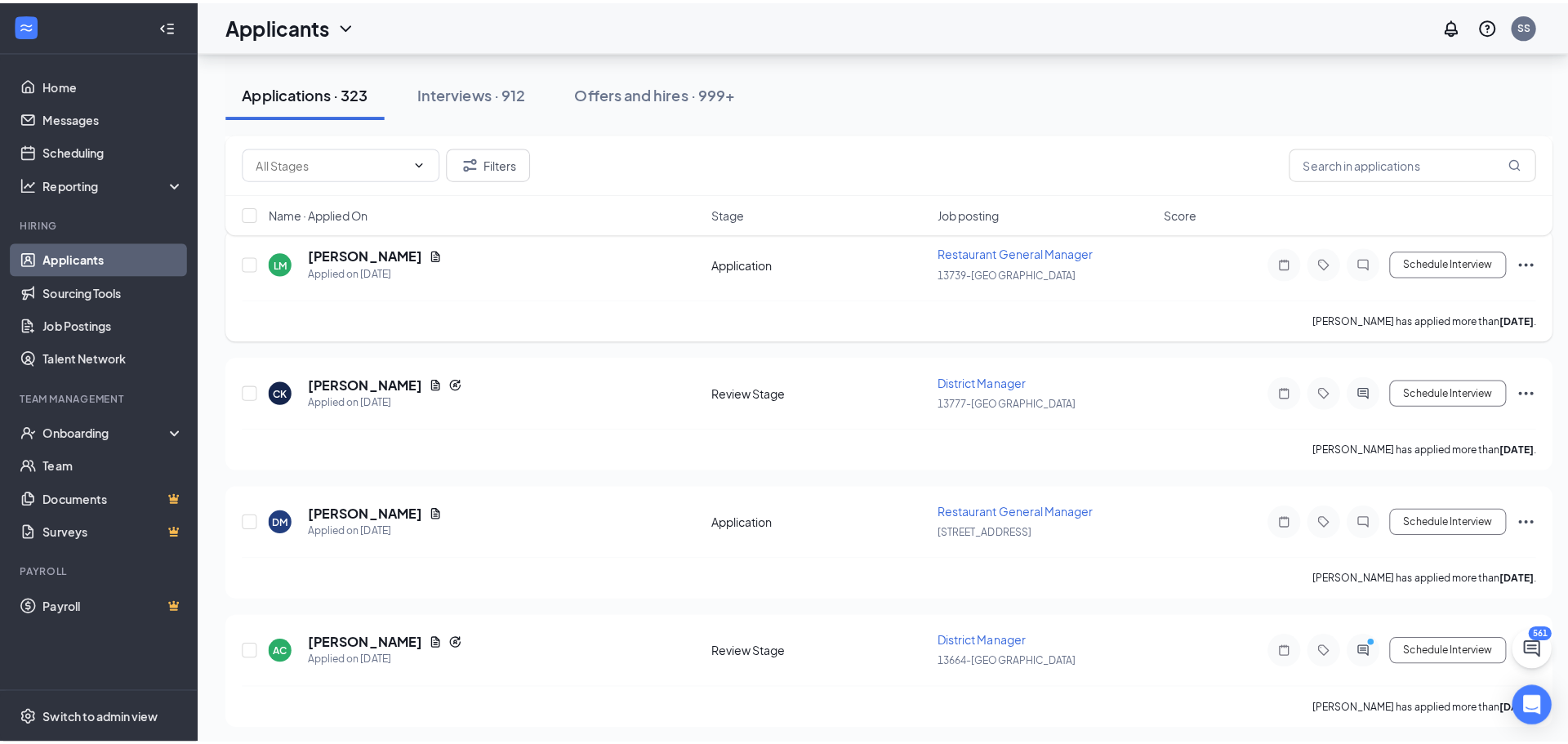
scroll to position [2940, 0]
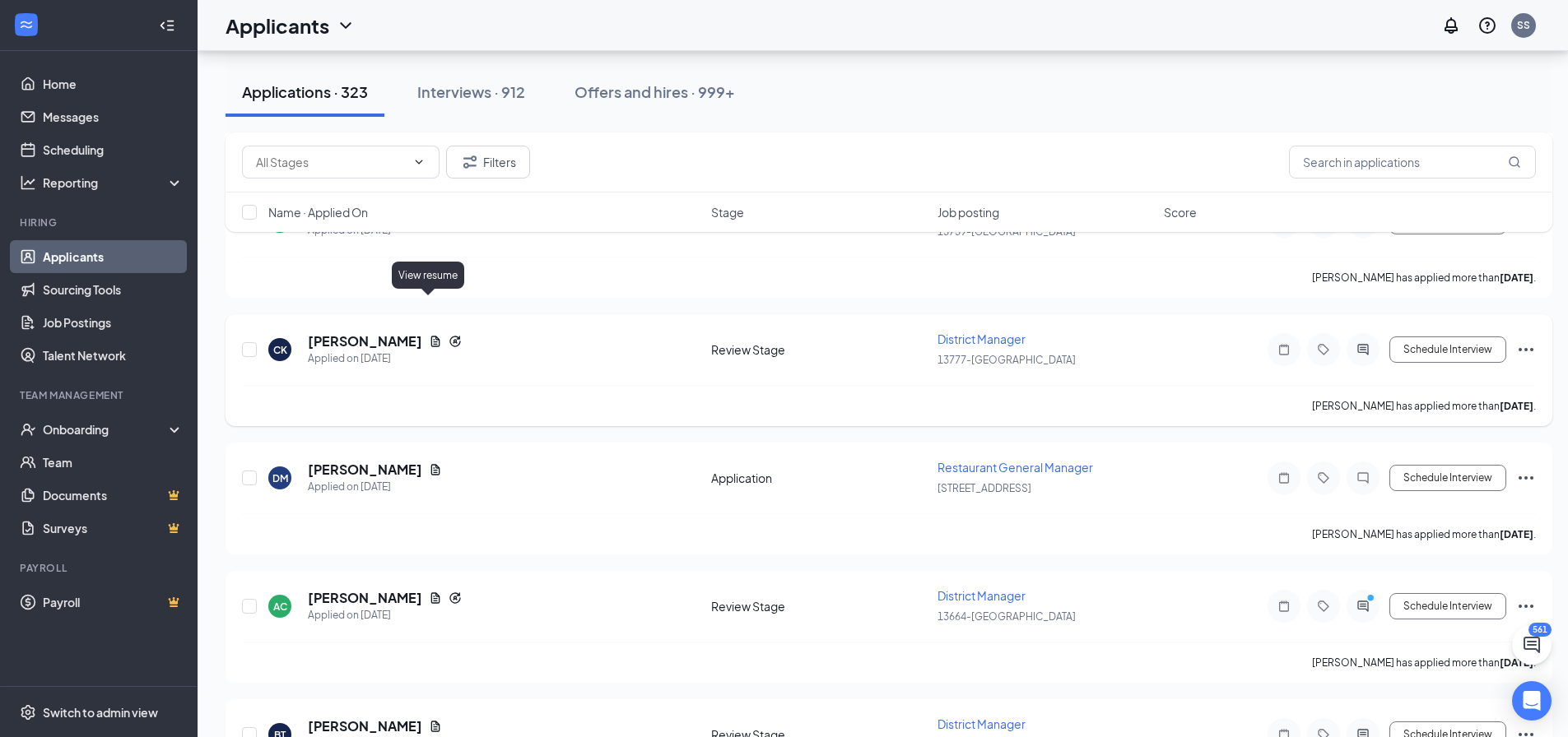
click at [429, 335] on icon "Document" at bounding box center [435, 341] width 13 height 13
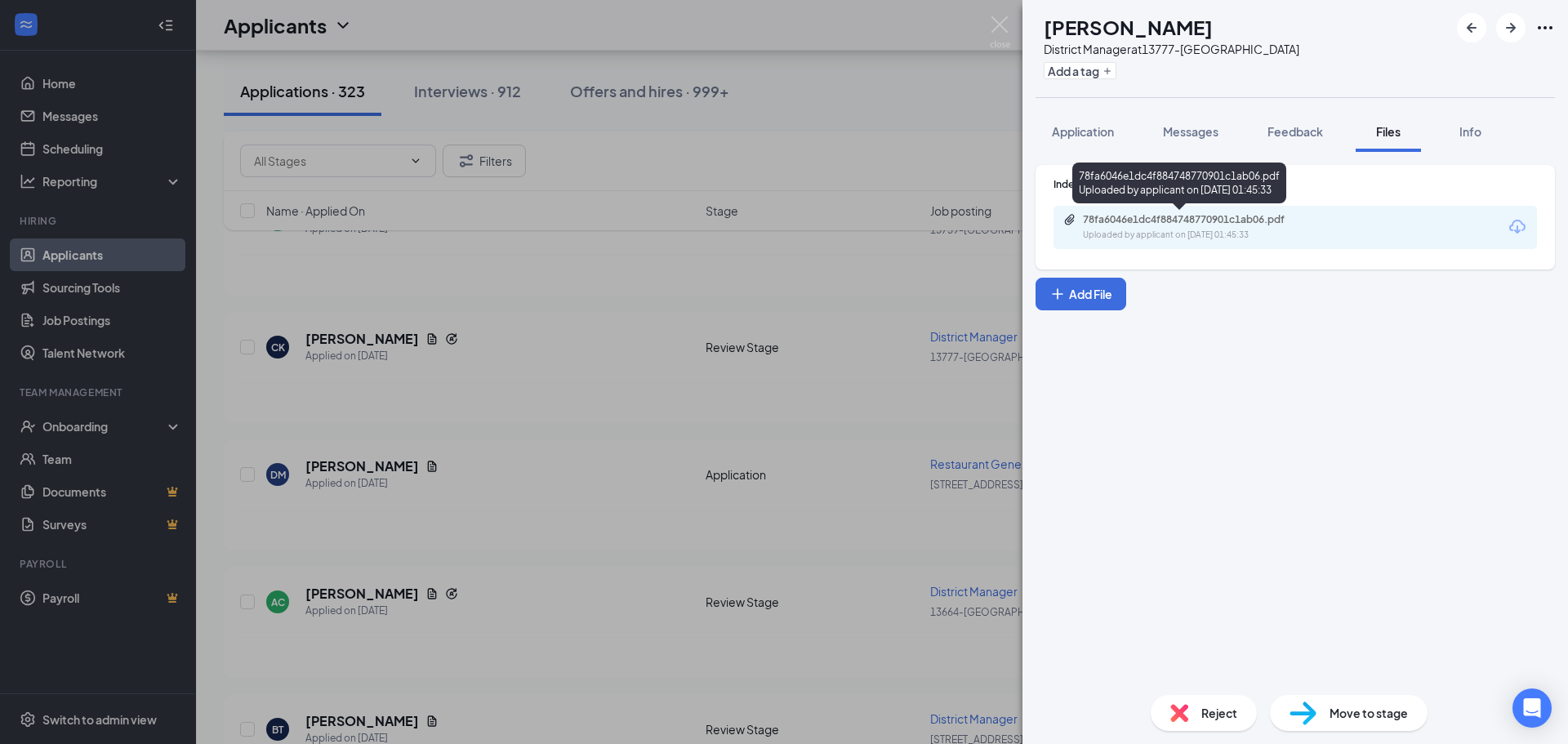
click at [1118, 224] on div "78fa6046e1dc4f884748770901c1ab06.pdf" at bounding box center [1197, 219] width 229 height 13
